Goal: Transaction & Acquisition: Subscribe to service/newsletter

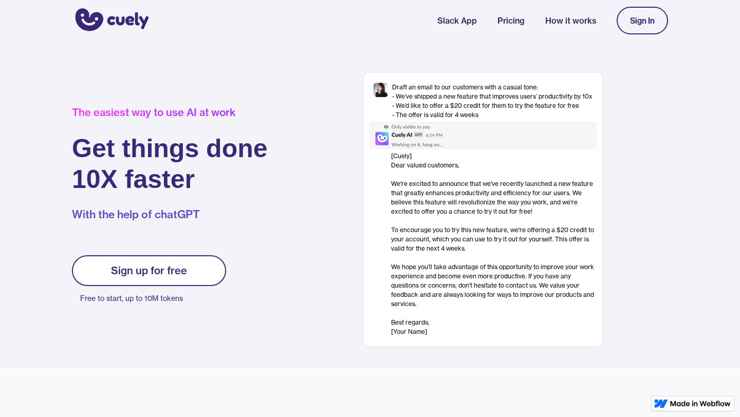
click at [132, 278] on link "Sign up for free" at bounding box center [149, 270] width 154 height 31
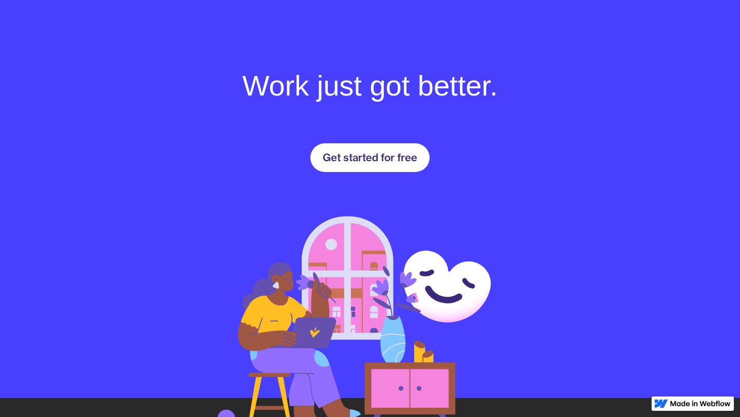
scroll to position [1406, 0]
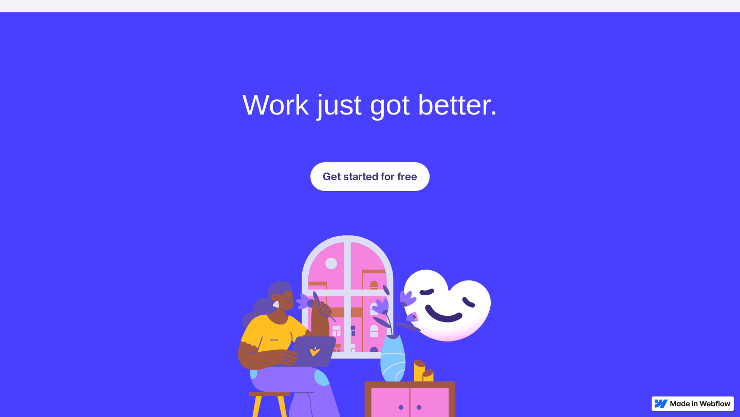
click at [344, 186] on link "Get started for free" at bounding box center [369, 176] width 119 height 29
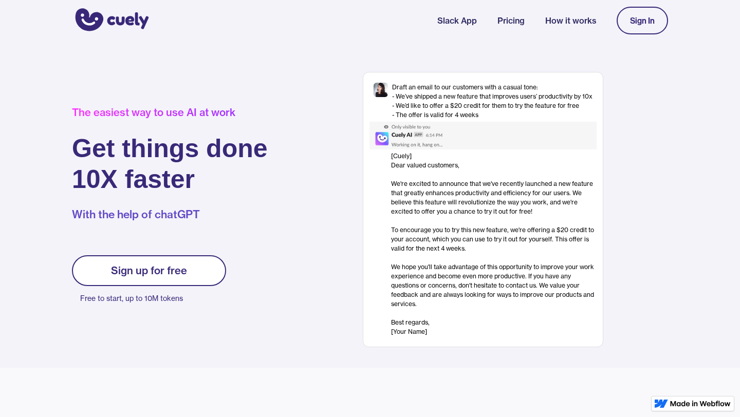
click at [191, 266] on link "Sign up for free" at bounding box center [149, 270] width 154 height 31
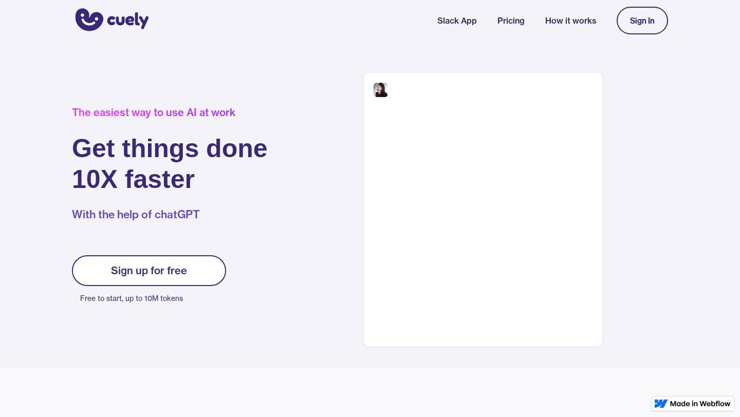
click at [191, 267] on link "Sign up for free" at bounding box center [149, 270] width 154 height 31
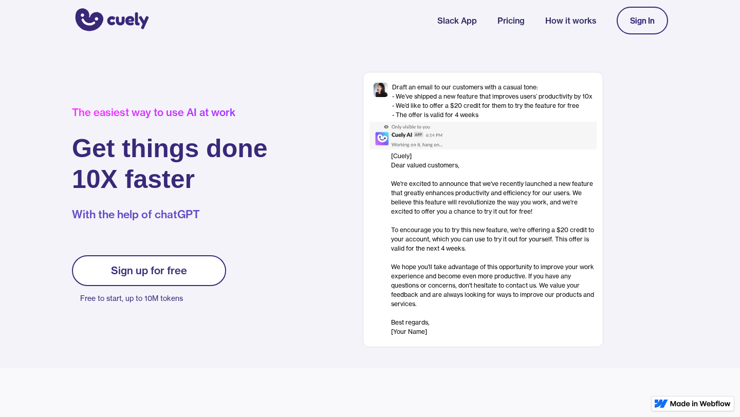
click at [191, 267] on link "Sign up for free" at bounding box center [149, 270] width 154 height 31
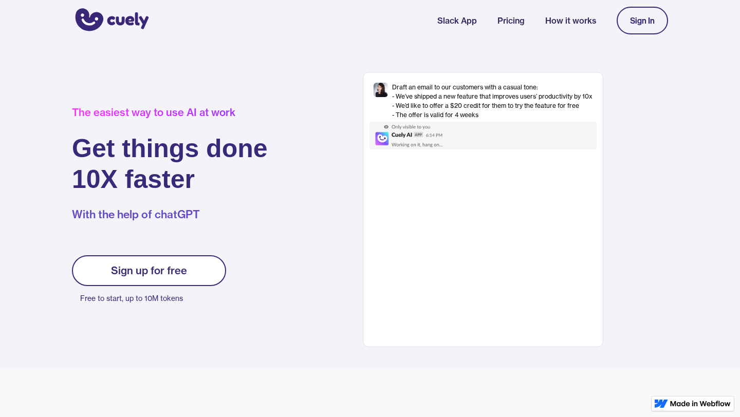
click at [647, 25] on div "Sign In" at bounding box center [642, 20] width 25 height 9
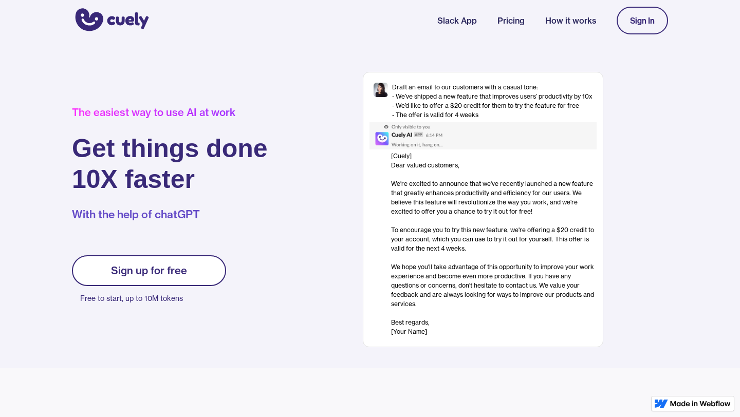
click at [459, 22] on link "Slack App" at bounding box center [457, 20] width 40 height 12
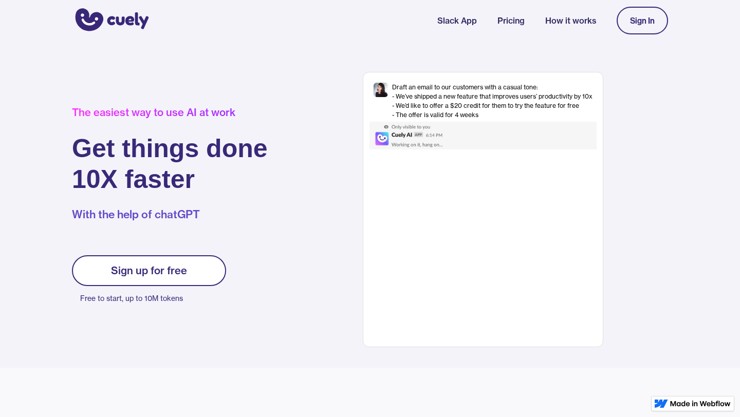
click at [459, 22] on link "Slack App" at bounding box center [457, 20] width 40 height 12
click at [117, 22] on img "home" at bounding box center [110, 21] width 77 height 28
click at [143, 269] on div "Sign up for free" at bounding box center [149, 271] width 76 height 12
